Goal: Task Accomplishment & Management: Use online tool/utility

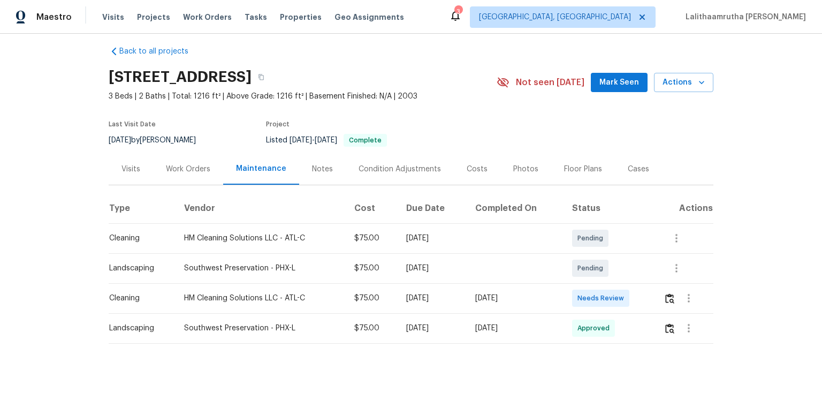
scroll to position [15, 0]
click at [584, 274] on img "button" at bounding box center [669, 298] width 9 height 10
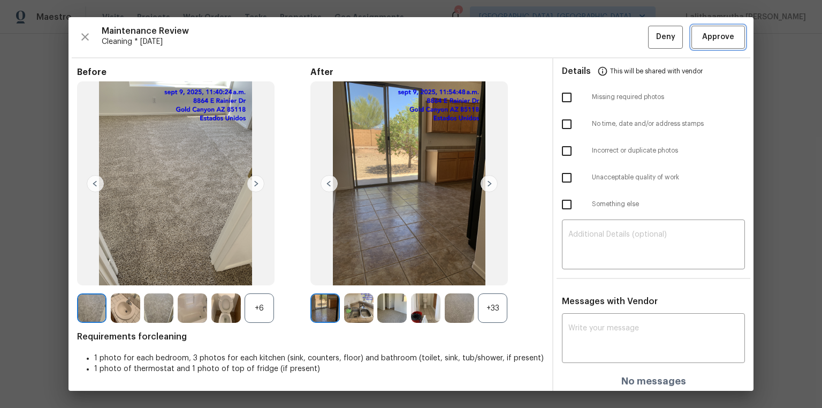
click at [584, 40] on span "Approve" at bounding box center [718, 36] width 32 height 13
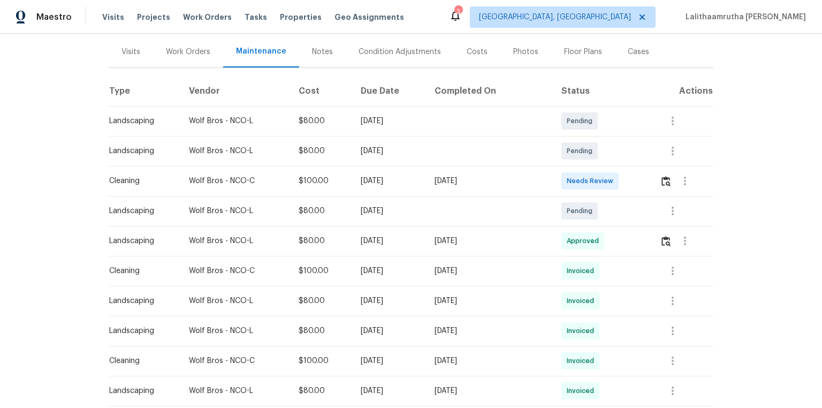
scroll to position [128, 0]
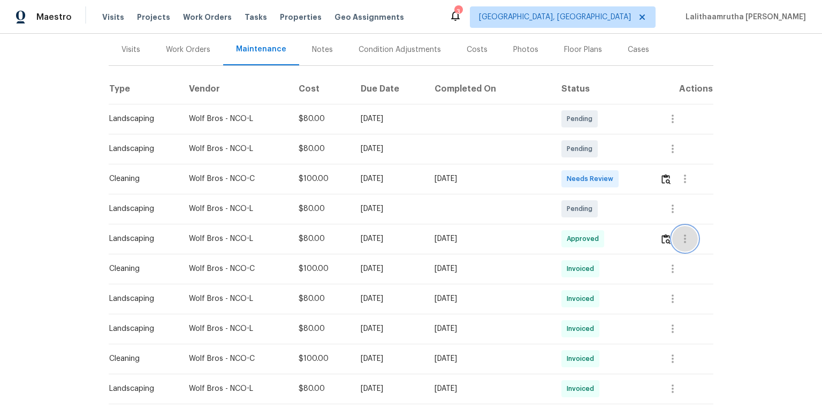
click at [678, 238] on icon "button" at bounding box center [684, 238] width 13 height 13
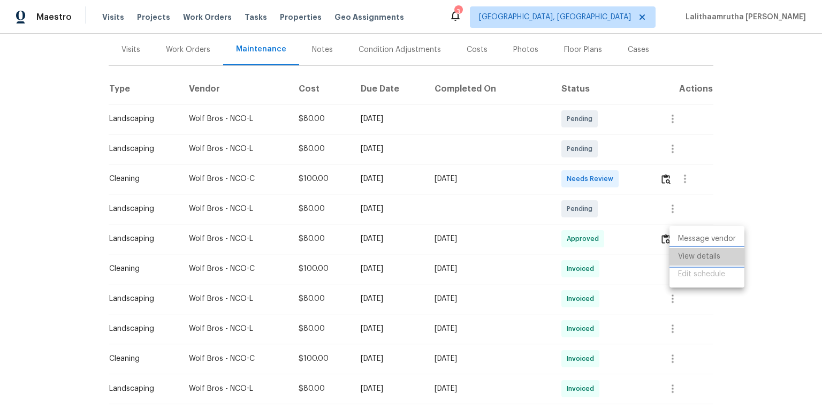
click at [685, 254] on li "View details" at bounding box center [706, 257] width 75 height 18
click at [736, 318] on div at bounding box center [411, 204] width 822 height 408
click at [672, 267] on icon "button" at bounding box center [672, 268] width 13 height 13
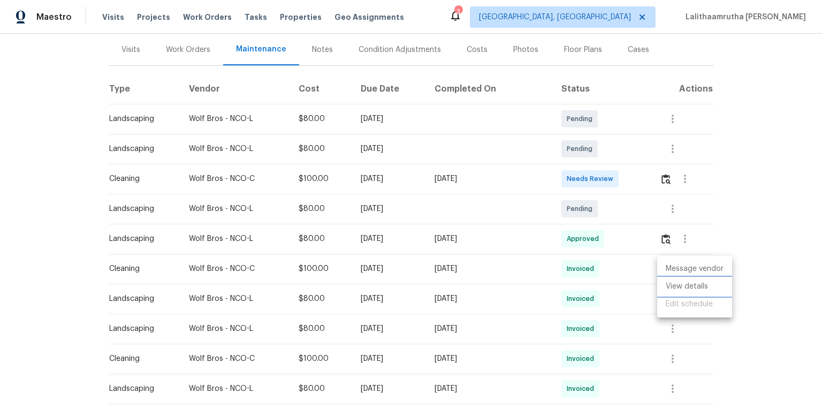
click at [706, 290] on li "View details" at bounding box center [694, 287] width 75 height 18
click at [662, 177] on div at bounding box center [411, 204] width 822 height 408
click at [662, 179] on img "button" at bounding box center [665, 179] width 9 height 10
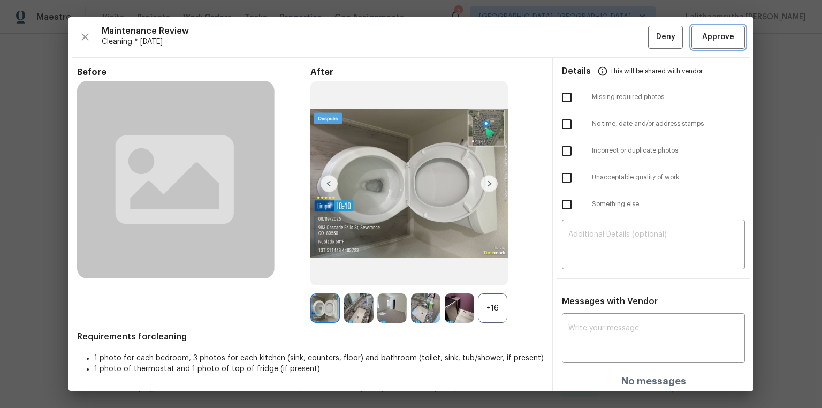
click at [714, 43] on span "Approve" at bounding box center [718, 36] width 32 height 13
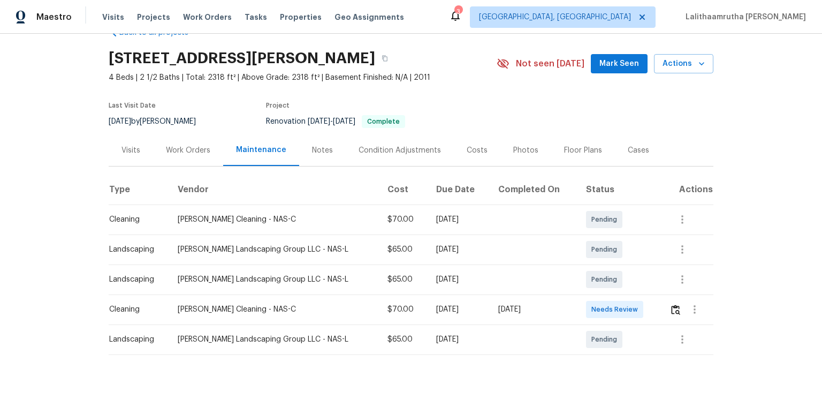
scroll to position [45, 0]
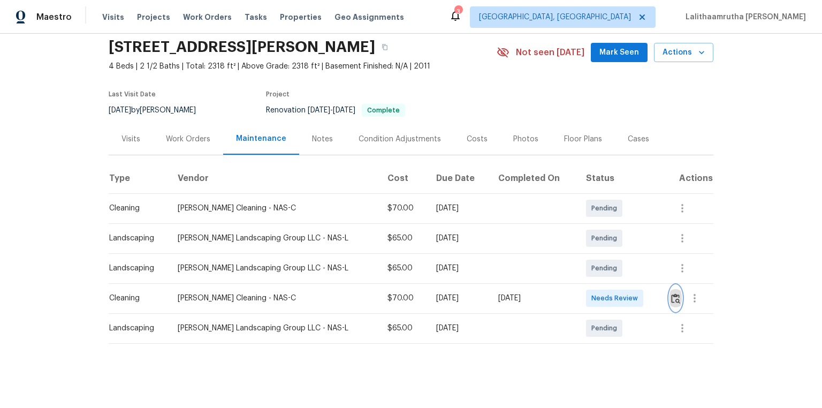
click at [584, 274] on img "button" at bounding box center [675, 298] width 9 height 10
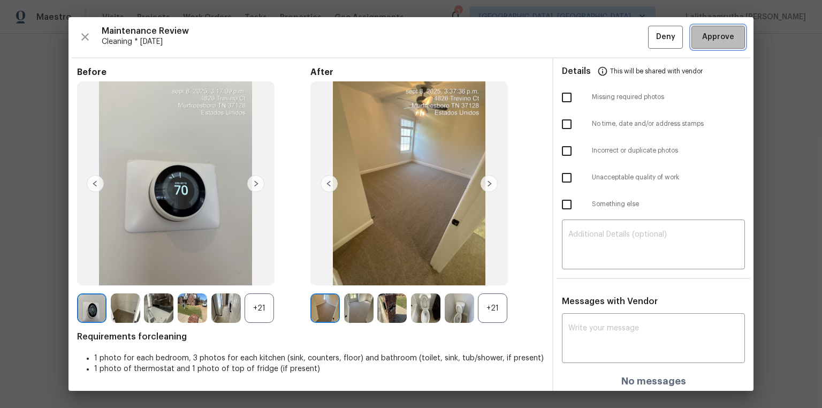
click at [584, 28] on button "Approve" at bounding box center [717, 37] width 53 height 23
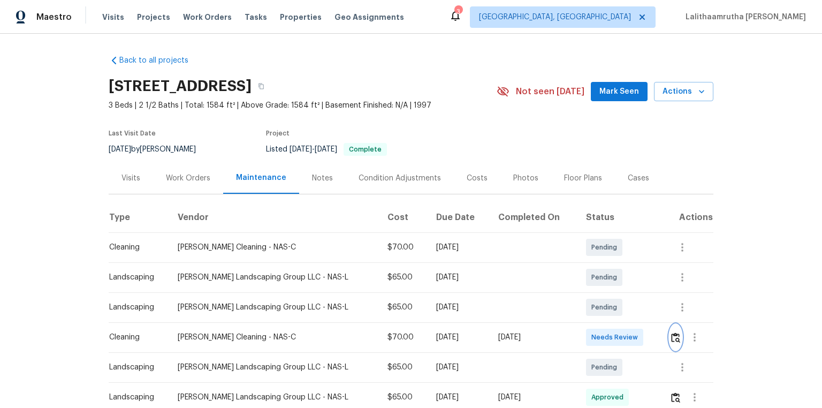
click at [584, 274] on img "button" at bounding box center [675, 337] width 9 height 10
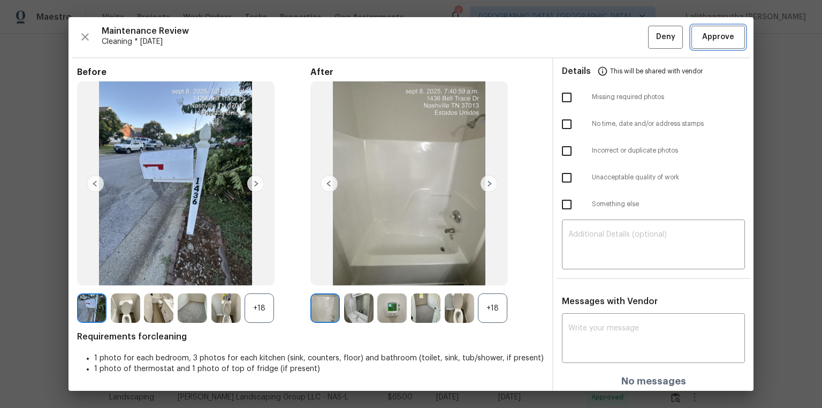
click at [584, 35] on button "Approve" at bounding box center [717, 37] width 53 height 23
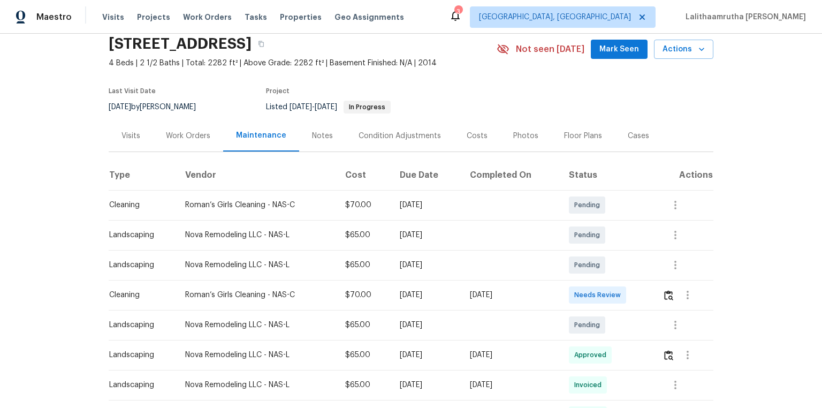
scroll to position [43, 0]
click at [584, 274] on button "button" at bounding box center [668, 294] width 12 height 26
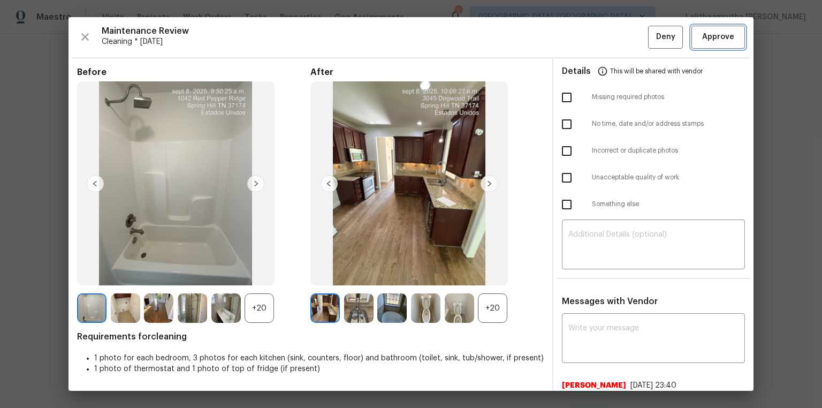
click at [584, 41] on span "Approve" at bounding box center [718, 36] width 32 height 13
